Goal: Task Accomplishment & Management: Complete application form

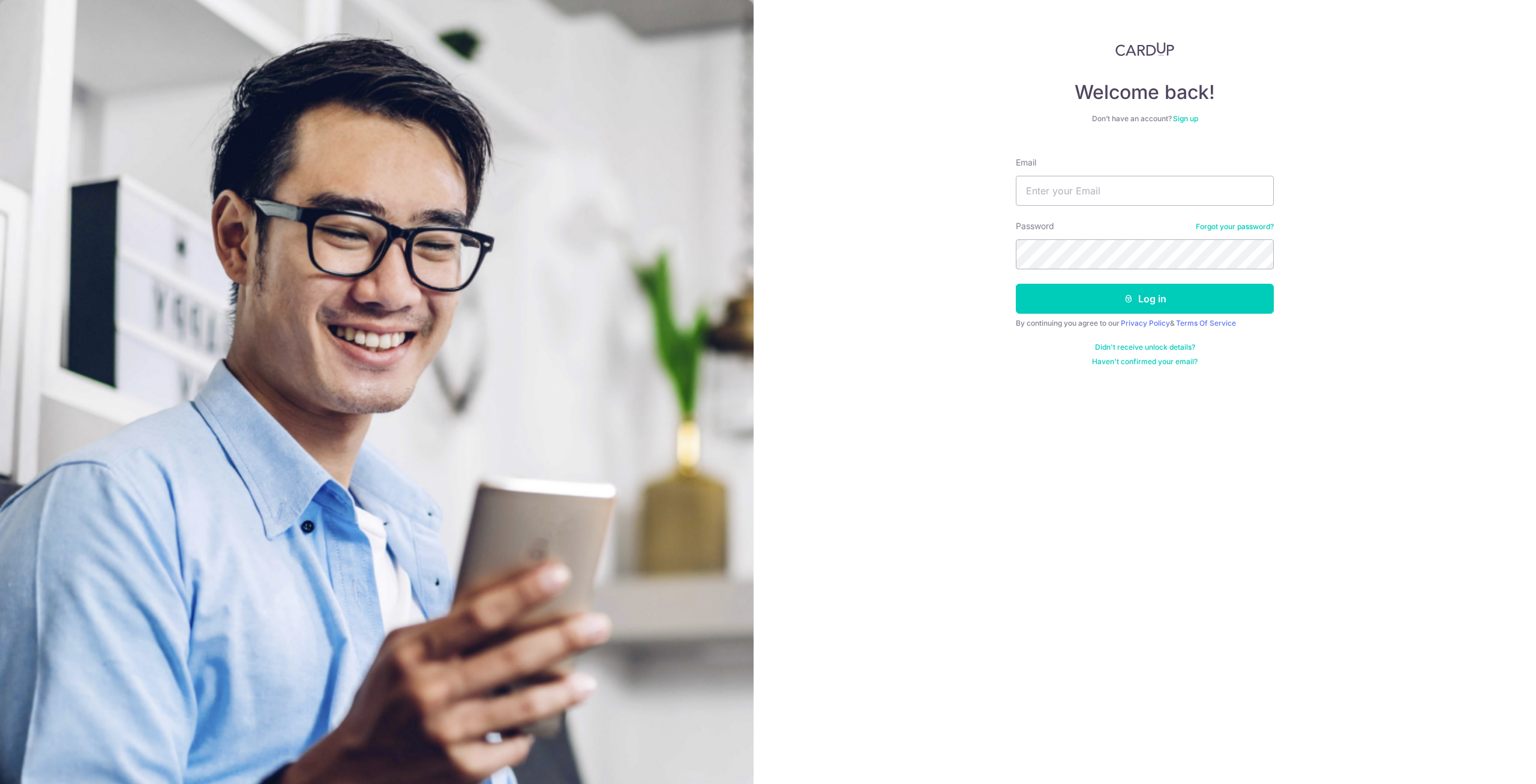
click at [1083, 193] on input "Email" at bounding box center [1144, 190] width 258 height 30
type input "[EMAIL_ADDRESS][DOMAIN_NAME]"
click at [1015, 284] on button "Log in" at bounding box center [1144, 298] width 258 height 30
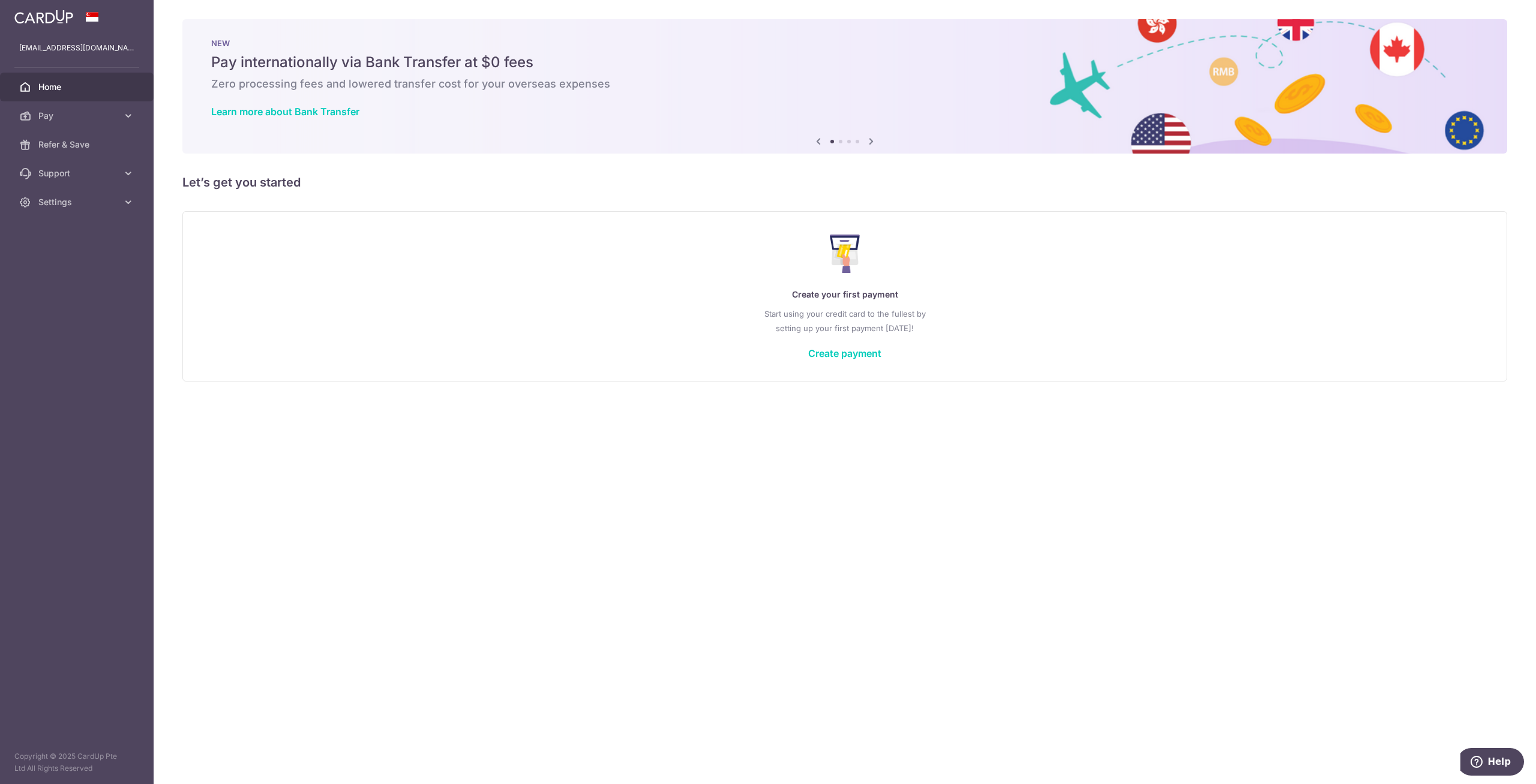
click at [498, 324] on p "Start using your credit card to the fullest by setting up your first payment to…" at bounding box center [844, 321] width 1276 height 29
click at [82, 118] on span "Pay" at bounding box center [78, 116] width 80 height 12
click at [72, 145] on span "Payments" at bounding box center [78, 144] width 80 height 12
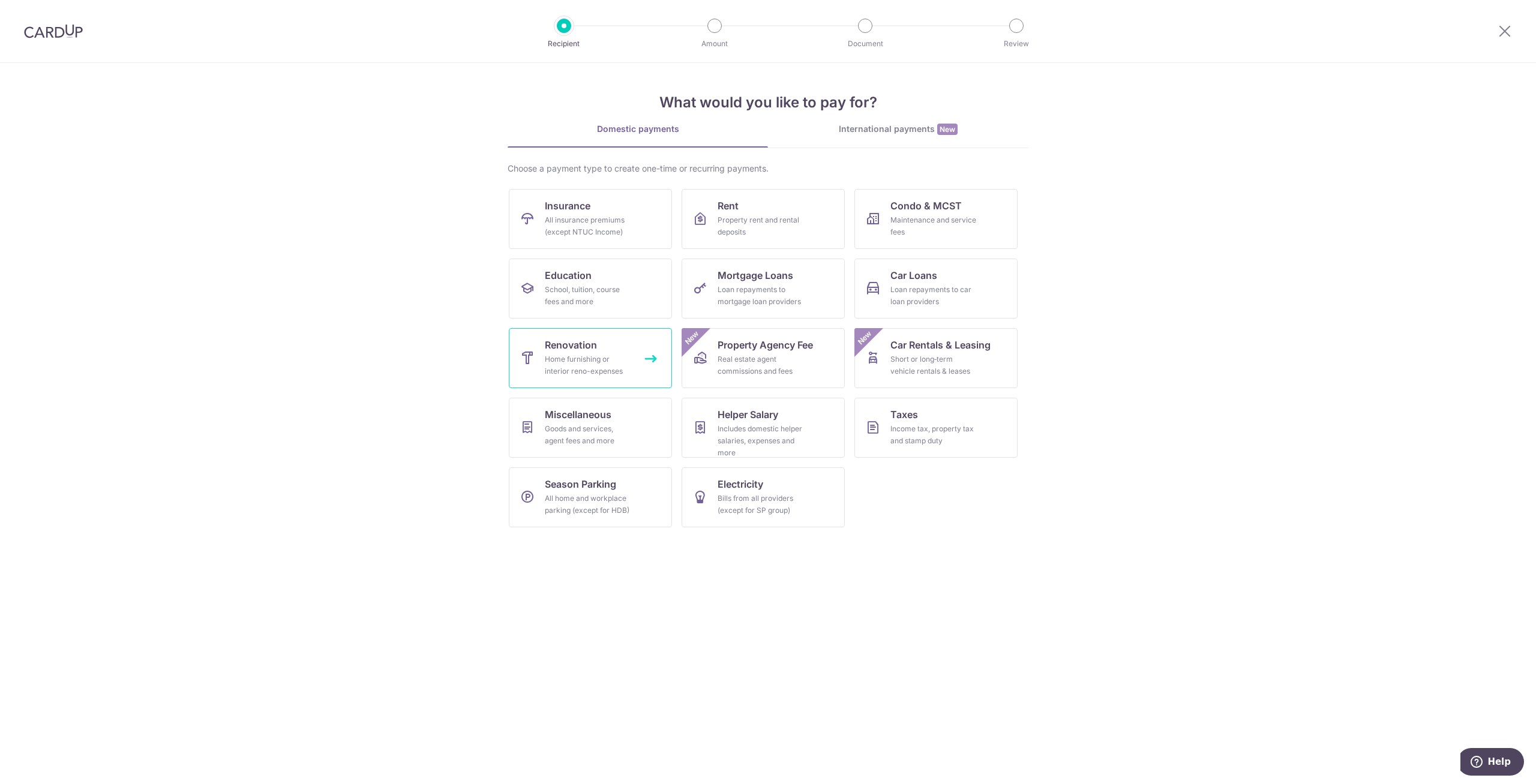
click at [613, 367] on div "Home furnishing or interior reno-expenses" at bounding box center [588, 366] width 86 height 24
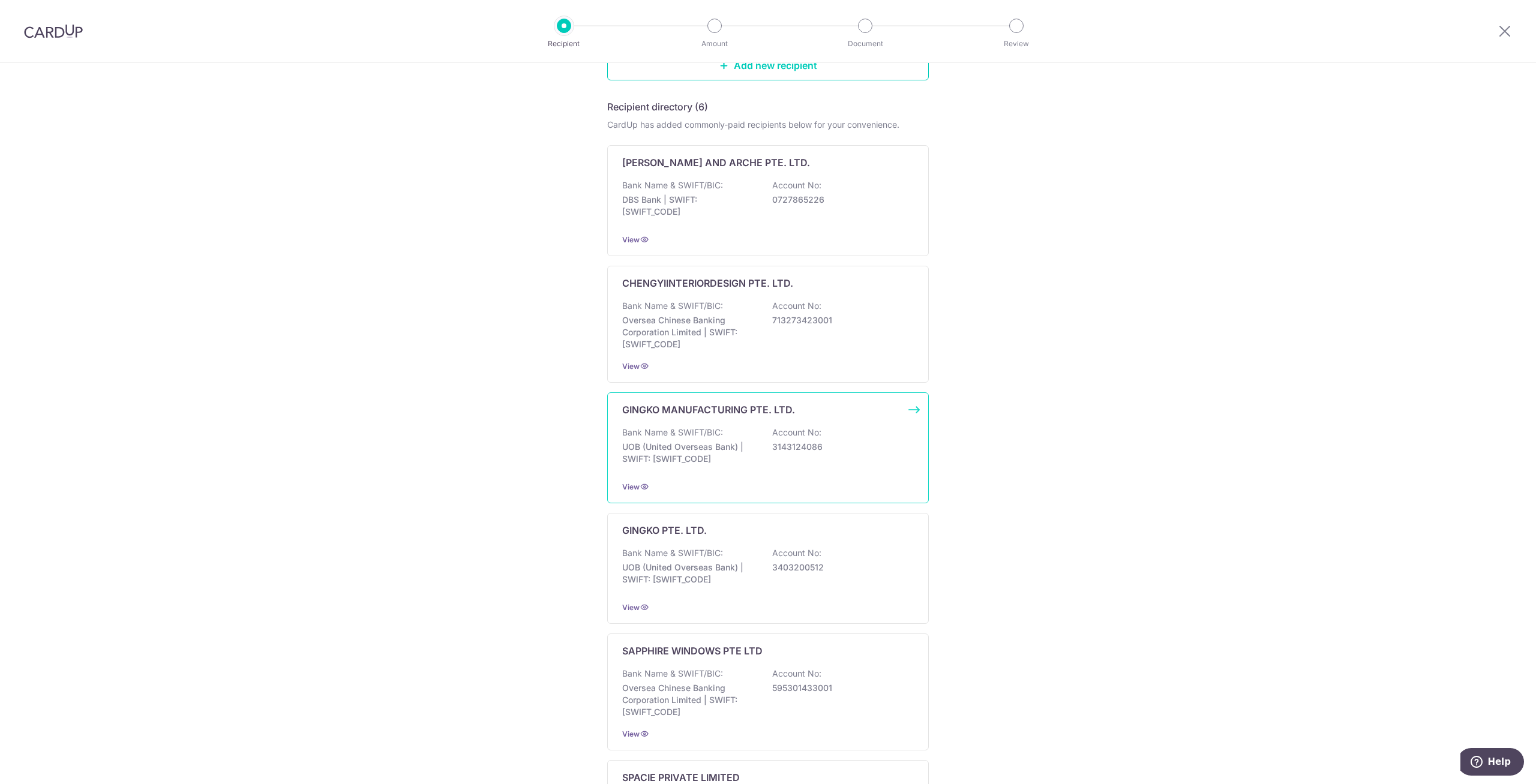
scroll to position [183, 0]
